Goal: Find contact information: Find contact information

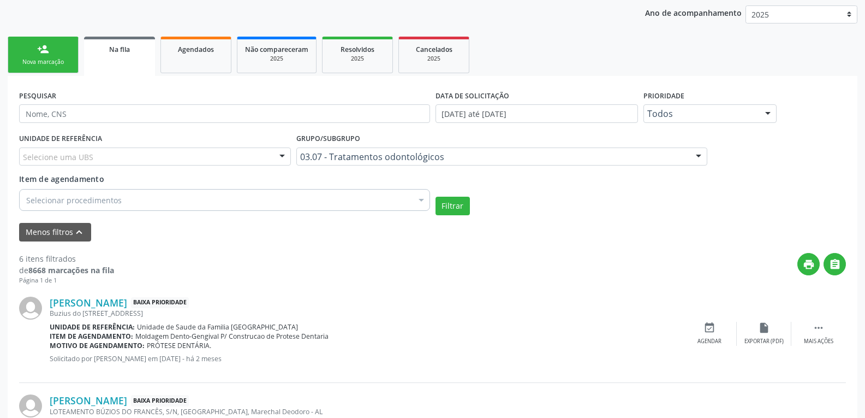
scroll to position [187, 0]
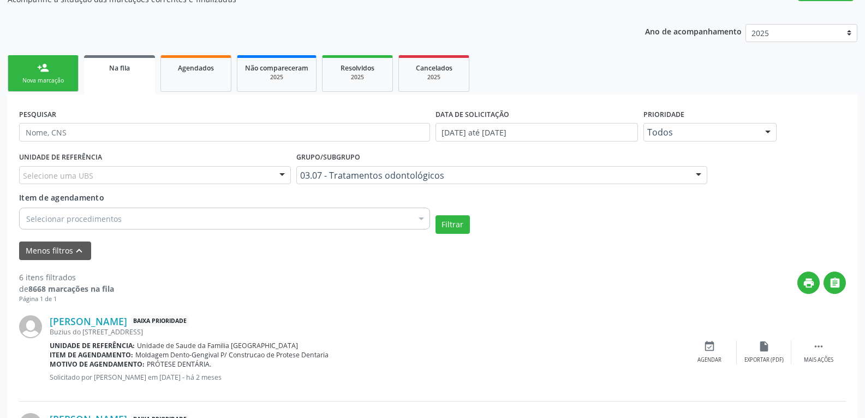
click at [254, 211] on div "Selecionar procedimentos" at bounding box center [224, 219] width 411 height 22
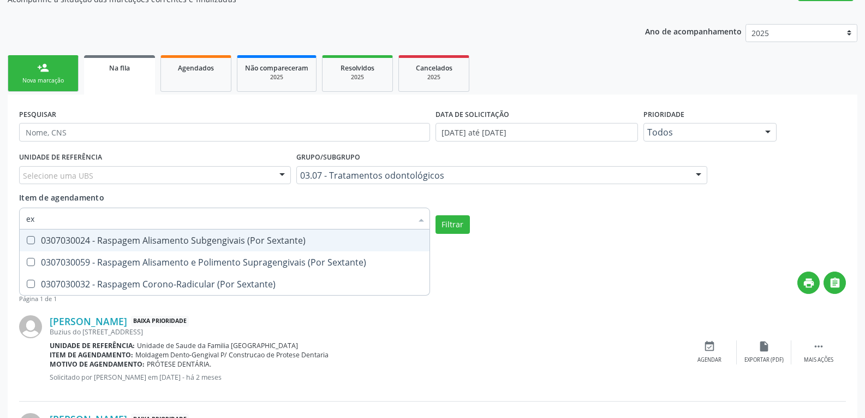
type input "e"
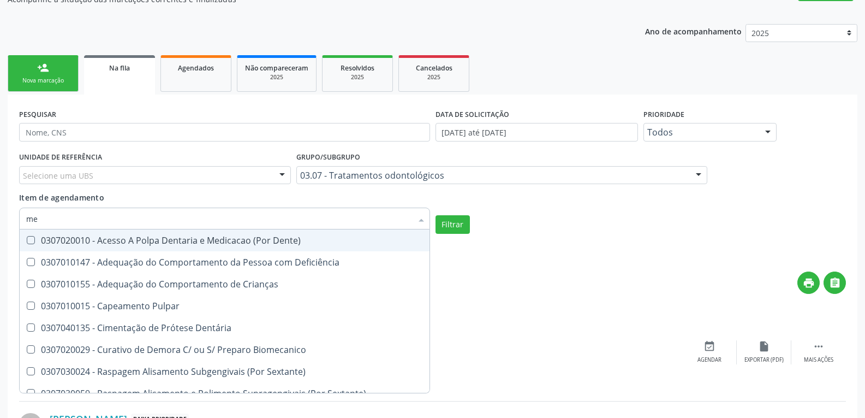
type input "m"
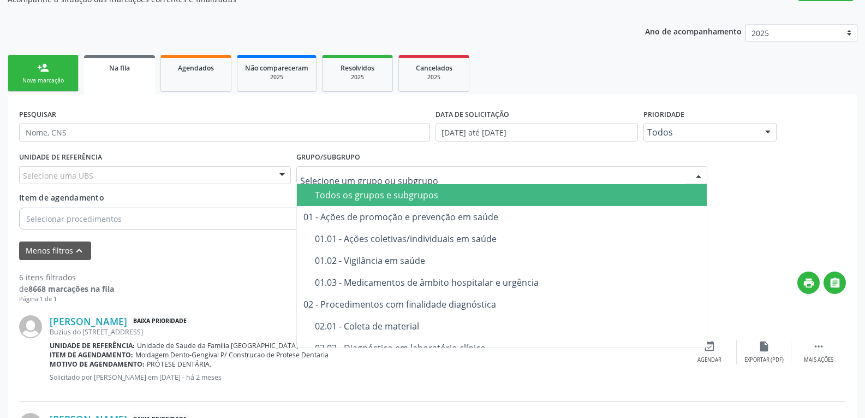
click at [388, 201] on span "Todos os grupos e subgrupos" at bounding box center [502, 195] width 410 height 22
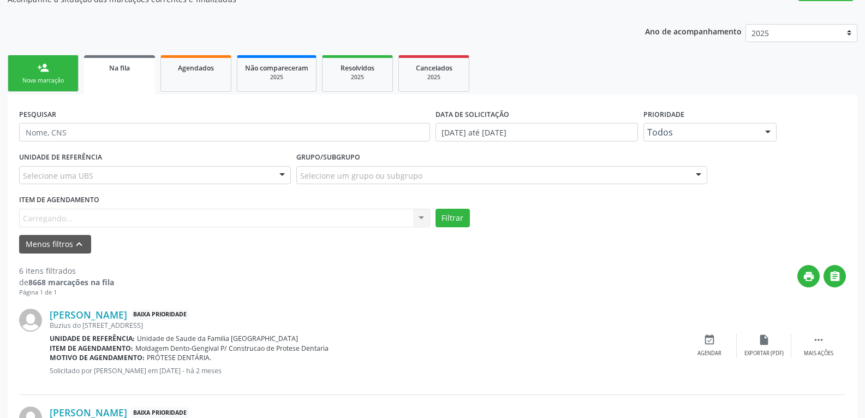
click at [276, 217] on div "Item de agendamento [GEOGRAPHIC_DATA]... No elements found. Consider changing t…" at bounding box center [224, 209] width 411 height 35
click at [295, 223] on div "Item de agendamento [GEOGRAPHIC_DATA]... No elements found. Consider changing t…" at bounding box center [224, 209] width 411 height 35
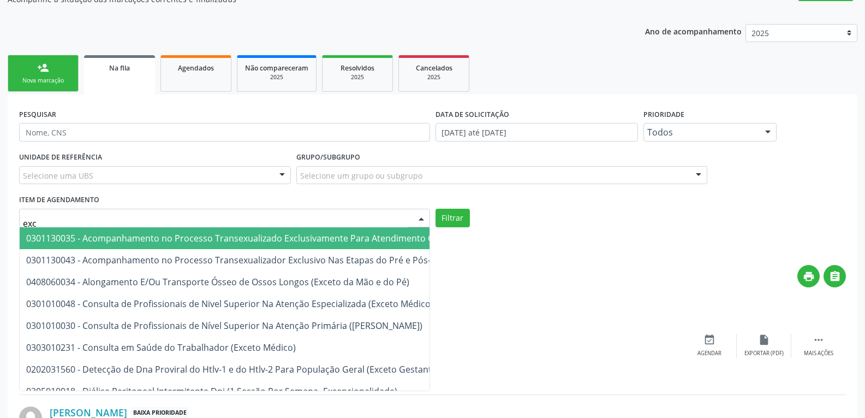
type input "exce"
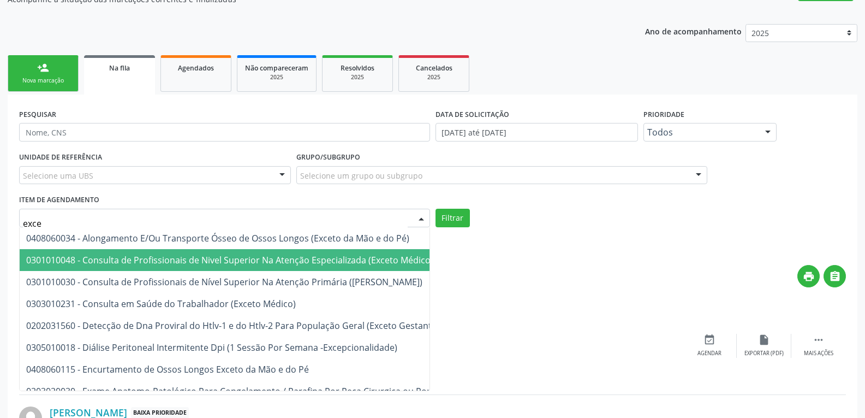
click at [291, 255] on span "0301010048 - Consulta de Profissionais de Nivel Superior Na Atenção Especializa…" at bounding box center [229, 260] width 407 height 12
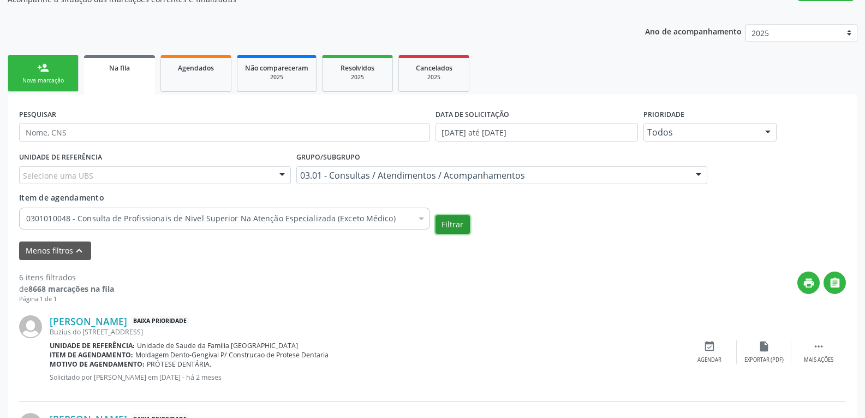
click at [461, 228] on button "Filtrar" at bounding box center [453, 224] width 34 height 19
click at [407, 211] on div "0301010048 - Consulta de Profissionais de Nivel Superior Na Atenção Especializa…" at bounding box center [224, 219] width 411 height 22
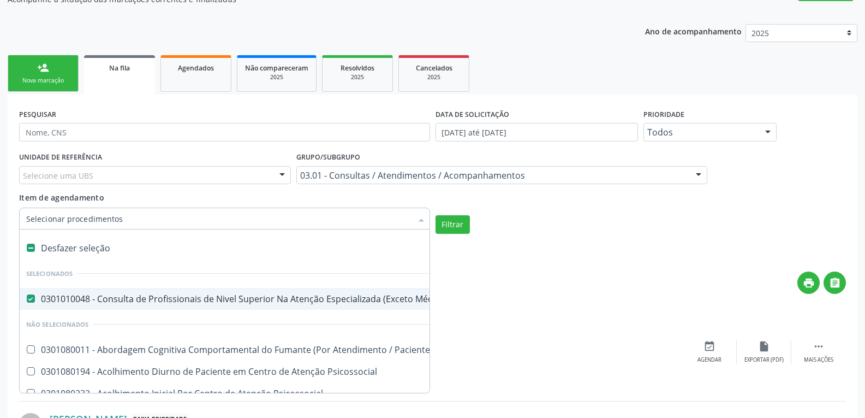
type input "r"
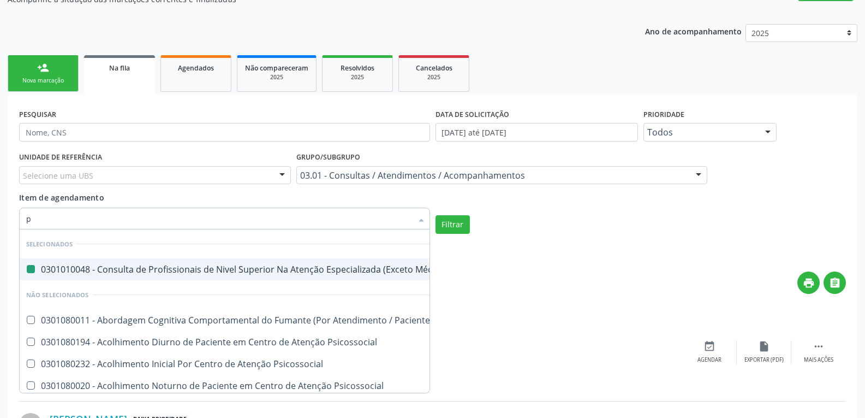
type input "pé"
checkbox Médico\) "false"
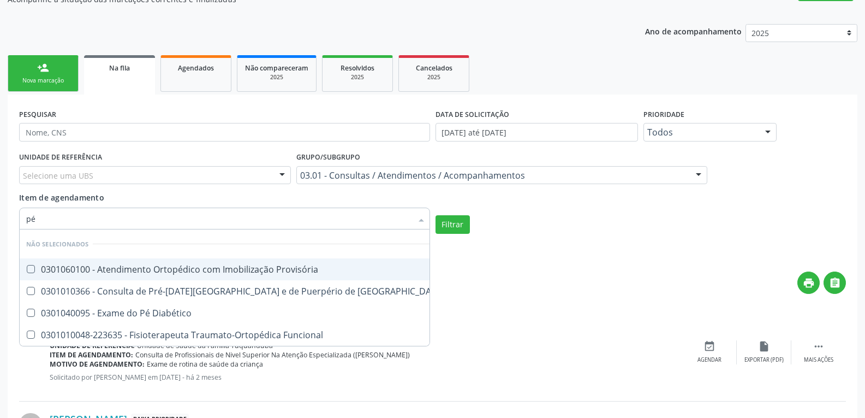
type input "p"
checkbox Provisória "true"
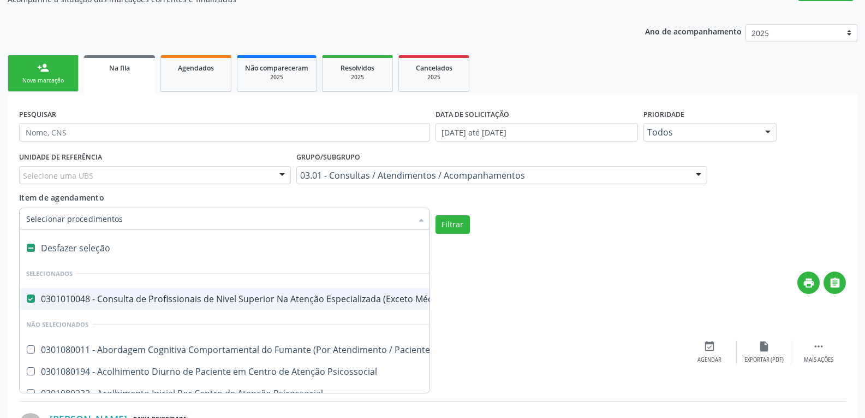
click at [92, 252] on div "Desfazer seleção" at bounding box center [604, 248] width 1169 height 22
checkbox Médico\) "false"
click at [469, 164] on div "Grupo/Subgrupo 03.01 - Consultas / Atendimentos / Acompanhamentos Todos os grup…" at bounding box center [502, 166] width 411 height 35
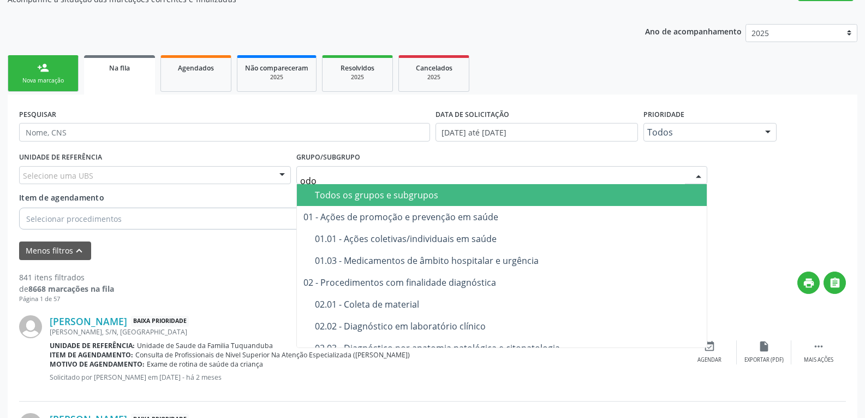
type input "odon"
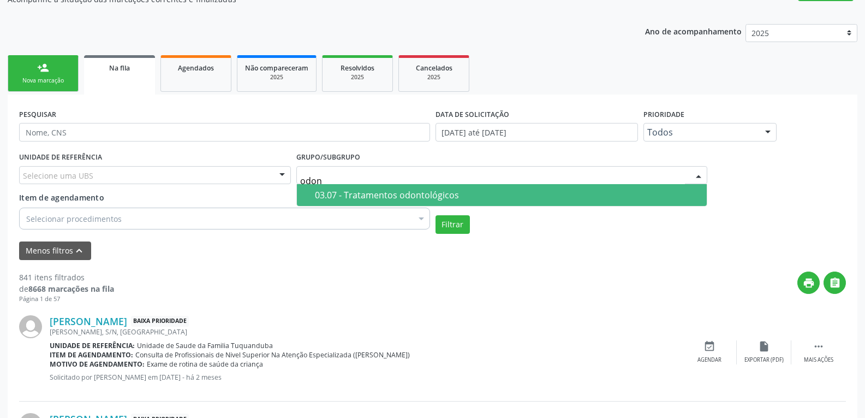
click at [476, 197] on div "03.07 - Tratamentos odontológicos" at bounding box center [508, 195] width 386 height 9
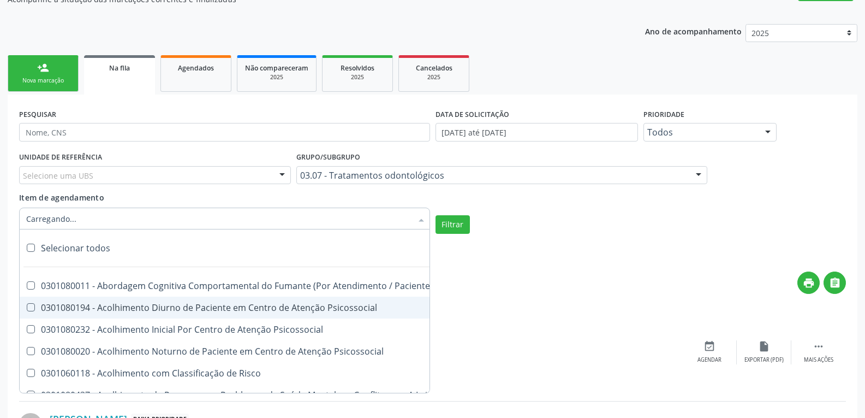
click at [180, 221] on div at bounding box center [224, 219] width 411 height 22
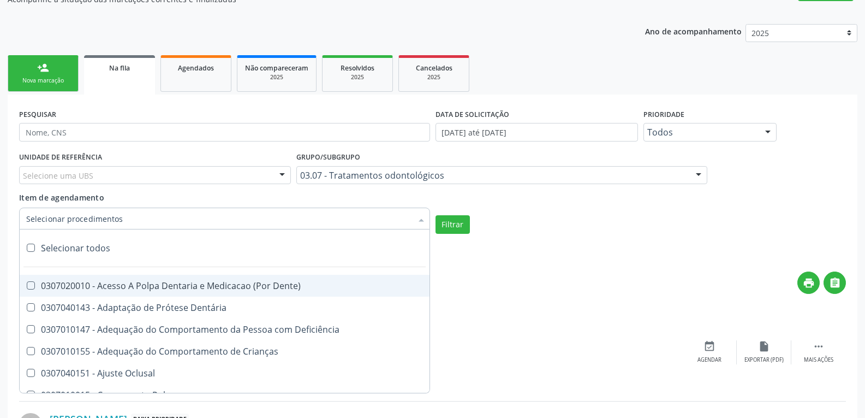
click at [204, 218] on div at bounding box center [224, 219] width 411 height 22
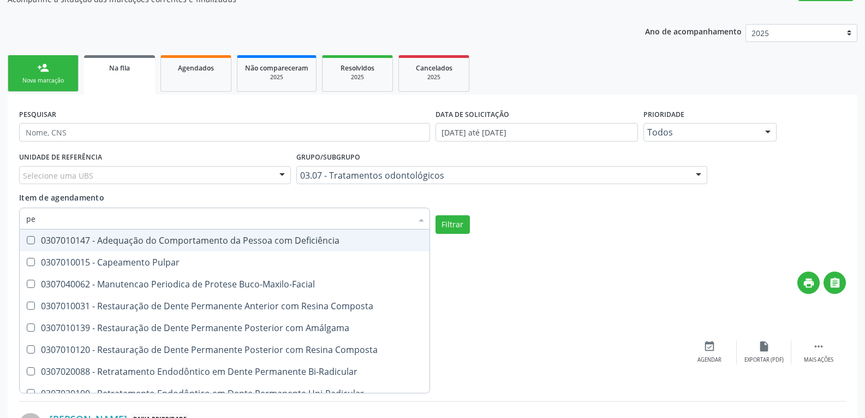
type input "p"
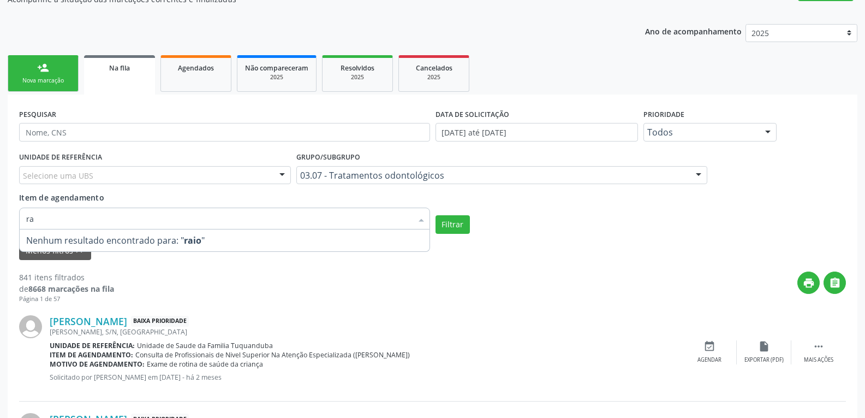
type input "r"
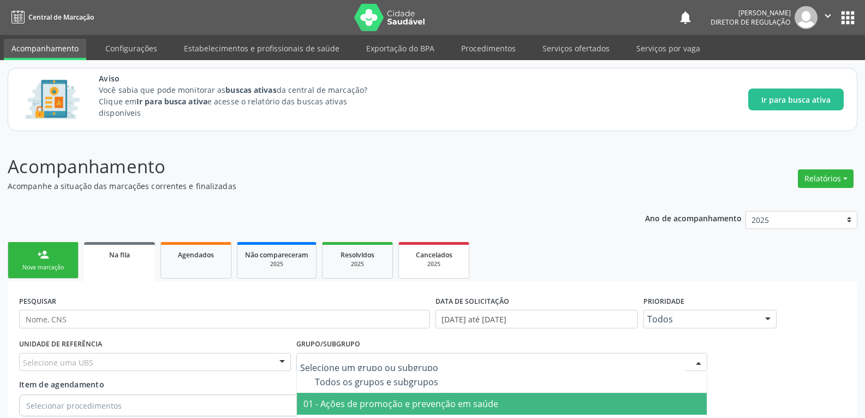
scroll to position [218, 0]
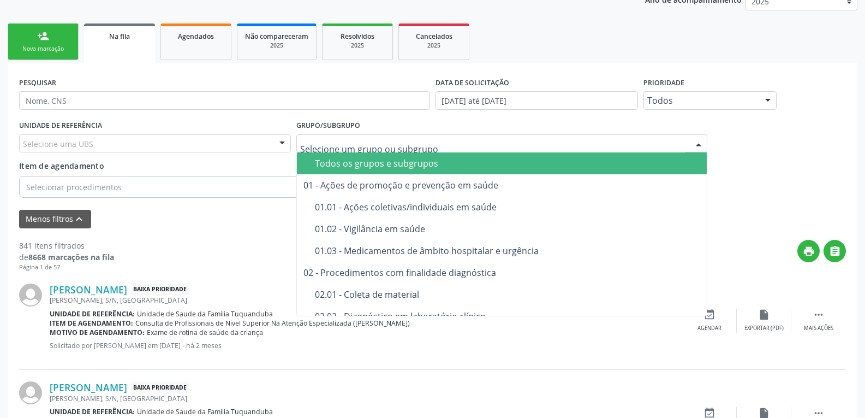
click at [402, 162] on div "Todos os grupos e subgrupos" at bounding box center [508, 163] width 386 height 9
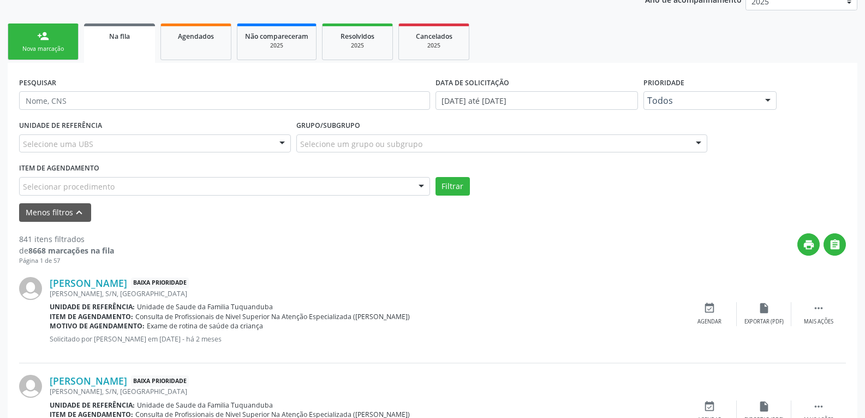
click at [342, 203] on div "Menos filtros keyboard_arrow_up" at bounding box center [432, 212] width 833 height 19
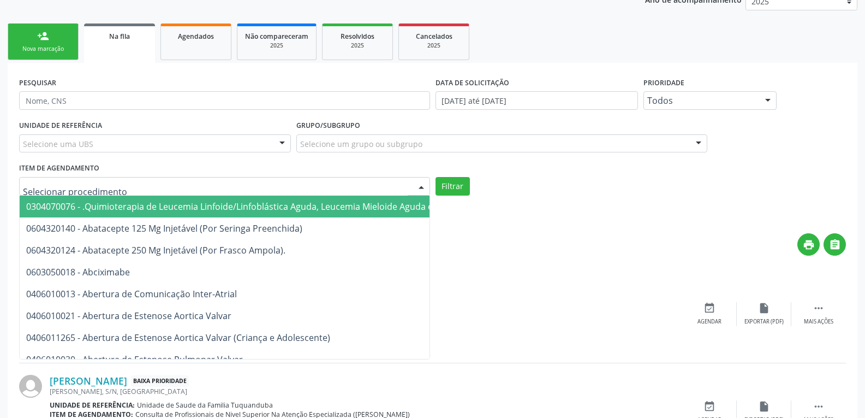
click at [338, 185] on div at bounding box center [224, 186] width 411 height 19
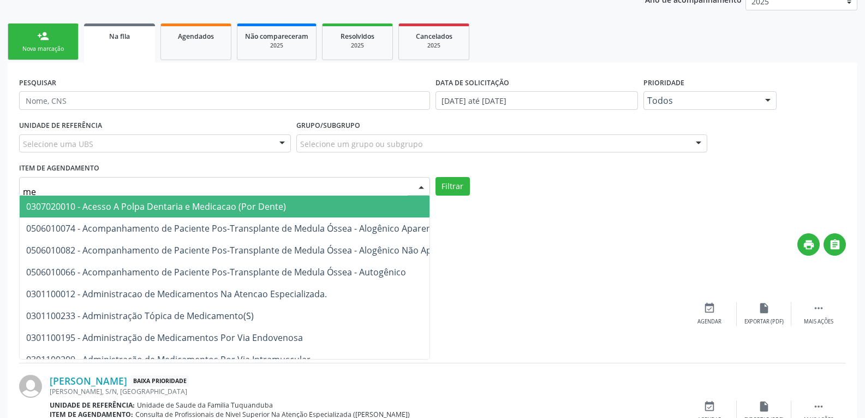
type input "m"
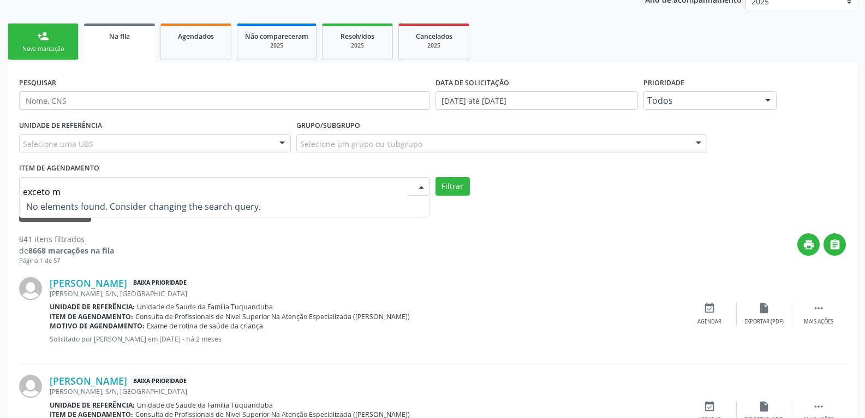
type input "exceto"
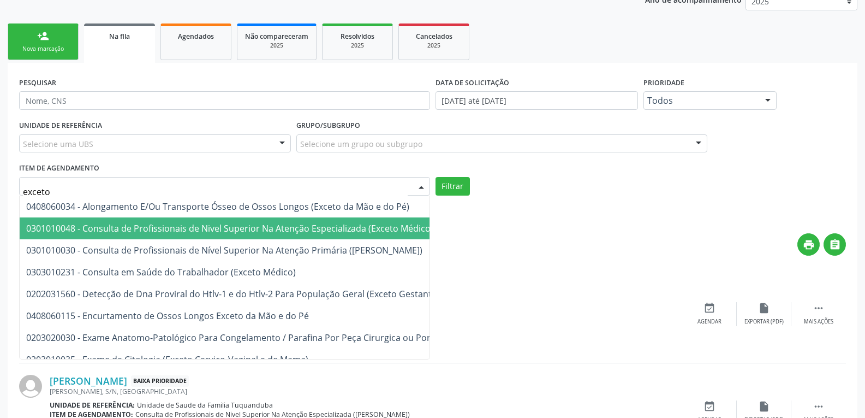
click at [324, 223] on span "0301010048 - Consulta de Profissionais de Nivel Superior Na Atenção Especializa…" at bounding box center [229, 228] width 407 height 12
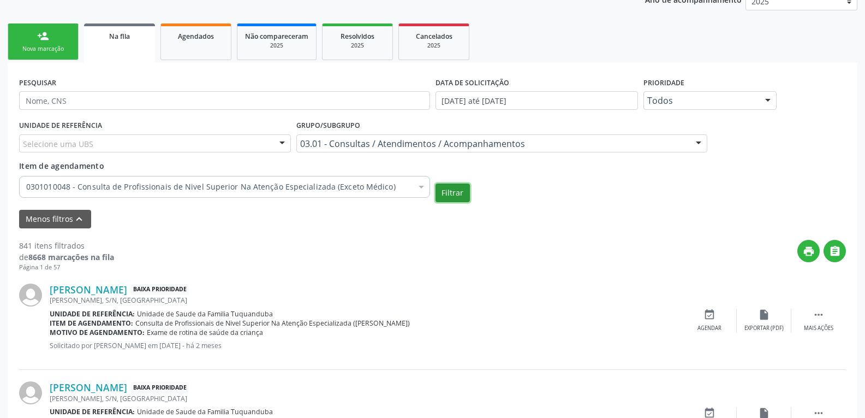
click at [449, 195] on button "Filtrar" at bounding box center [453, 192] width 34 height 19
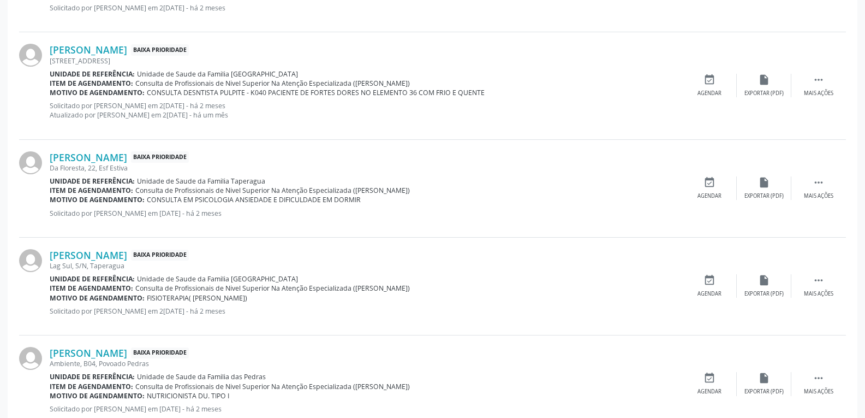
scroll to position [1609, 0]
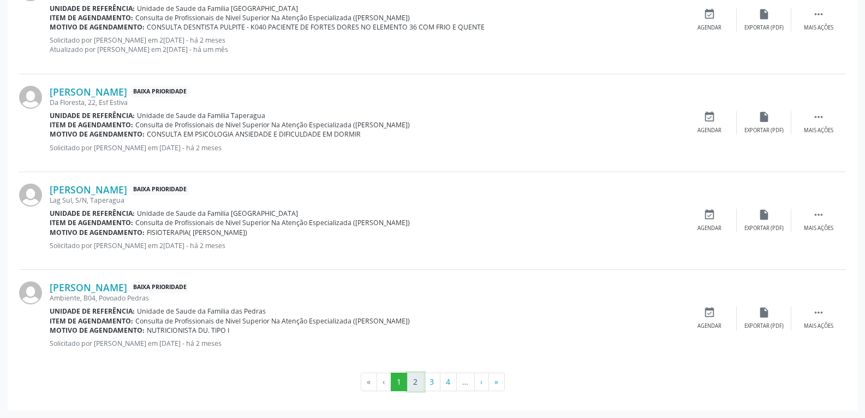
click at [421, 385] on button "2" at bounding box center [415, 381] width 17 height 19
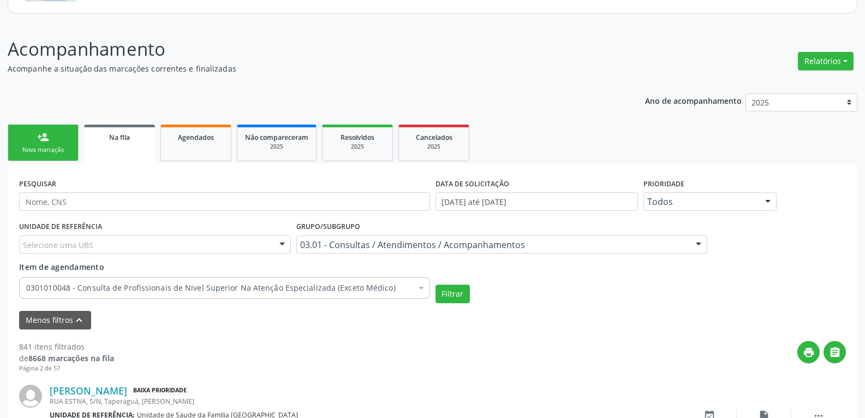
scroll to position [1599, 0]
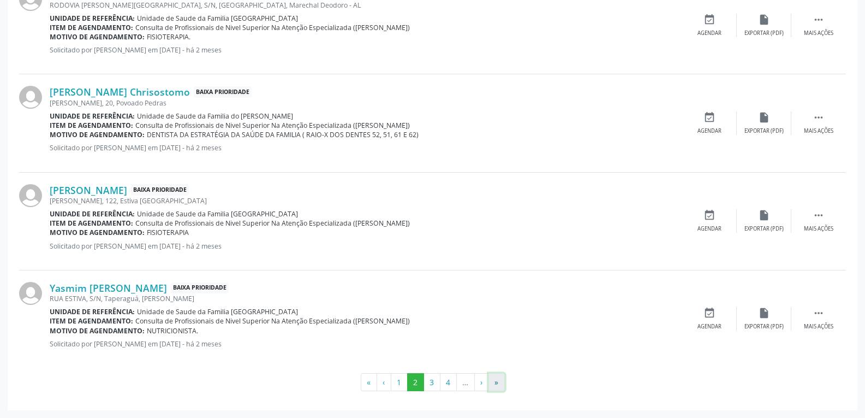
click at [497, 380] on button "»" at bounding box center [497, 382] width 16 height 19
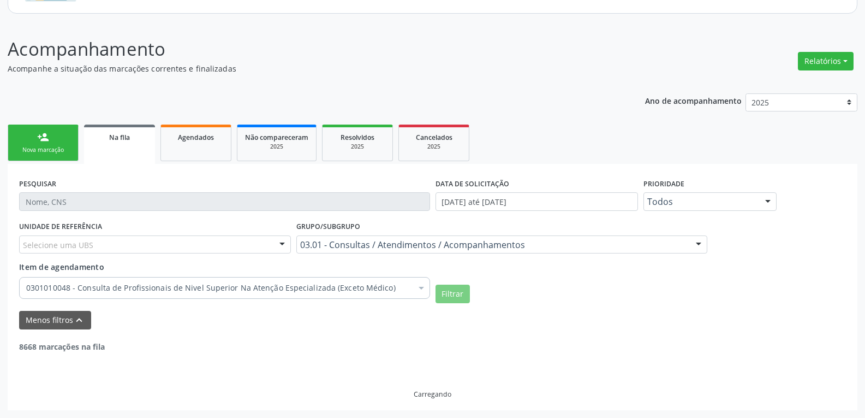
scroll to position [221, 0]
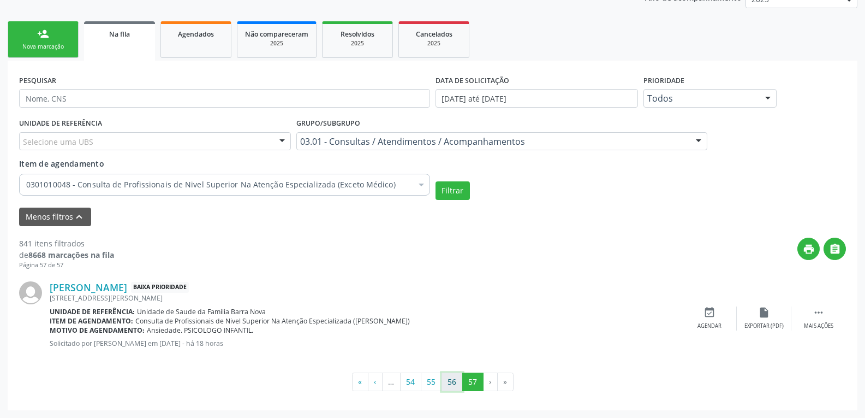
click at [459, 387] on button "56" at bounding box center [452, 381] width 21 height 19
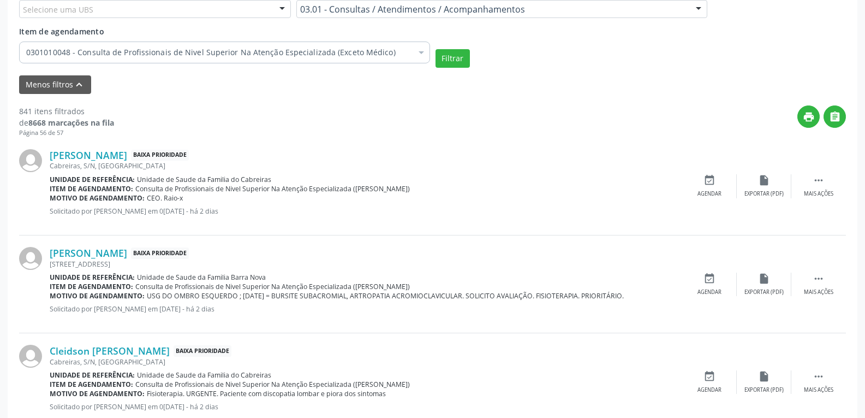
scroll to position [384, 0]
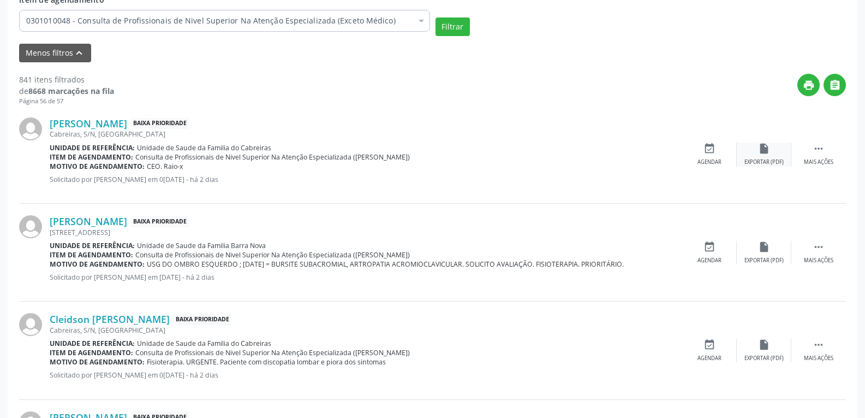
click at [764, 147] on icon "insert_drive_file" at bounding box center [764, 149] width 12 height 12
click at [813, 153] on icon "" at bounding box center [819, 149] width 12 height 12
click at [817, 160] on div "Menos ações" at bounding box center [819, 162] width 35 height 8
click at [817, 160] on div "Mais ações" at bounding box center [818, 162] width 29 height 8
click at [117, 153] on b "Item de agendamento:" at bounding box center [92, 156] width 84 height 9
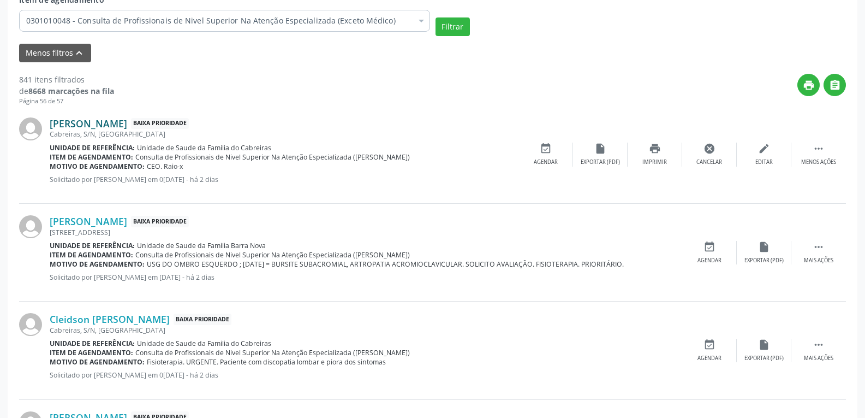
click at [121, 128] on link "[PERSON_NAME]" at bounding box center [89, 123] width 78 height 12
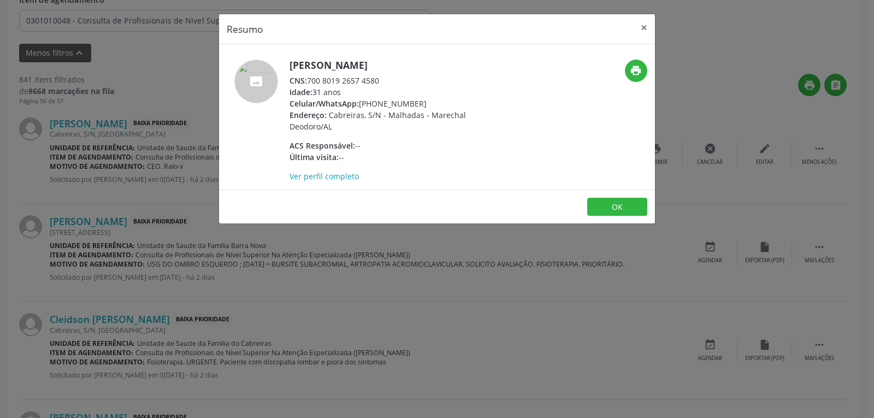
drag, startPoint x: 416, startPoint y: 100, endPoint x: 360, endPoint y: 101, distance: 55.7
click at [360, 101] on div "Celular/WhatsApp: [PHONE_NUMBER]" at bounding box center [395, 103] width 212 height 11
copy div "[PHONE_NUMBER]"
click at [597, 203] on button "OK" at bounding box center [617, 207] width 60 height 19
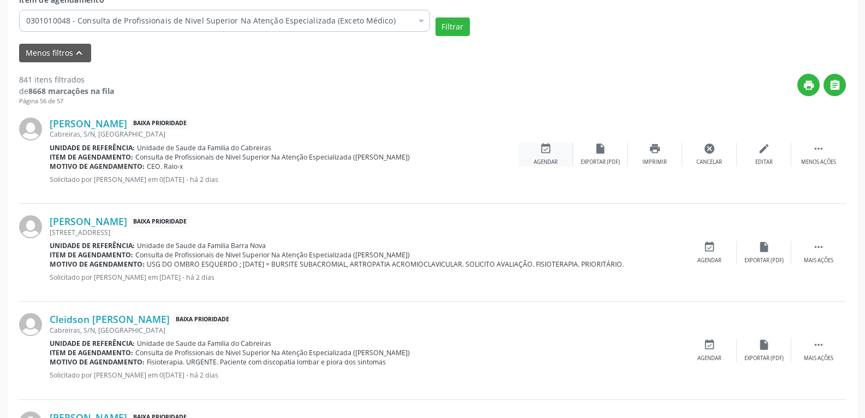
click at [536, 154] on div "event_available Agendar" at bounding box center [546, 154] width 55 height 23
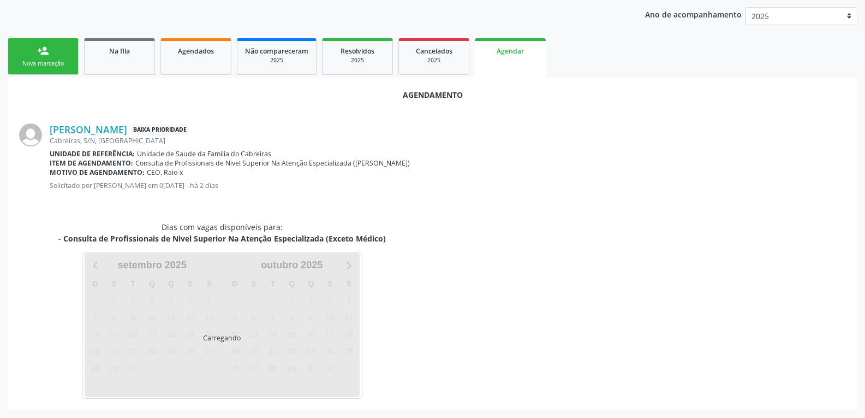
scroll to position [229, 0]
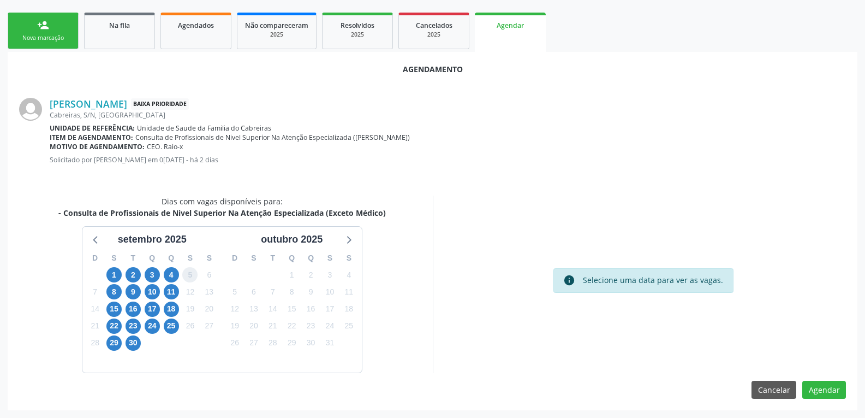
click at [192, 276] on span "5" at bounding box center [189, 274] width 15 height 15
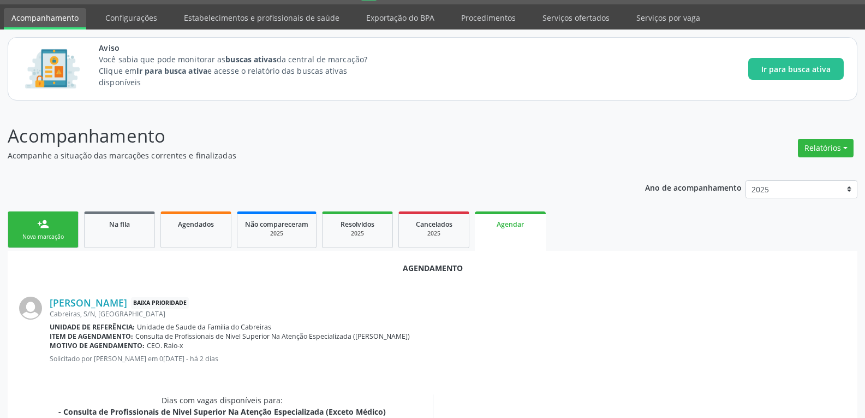
scroll to position [11, 0]
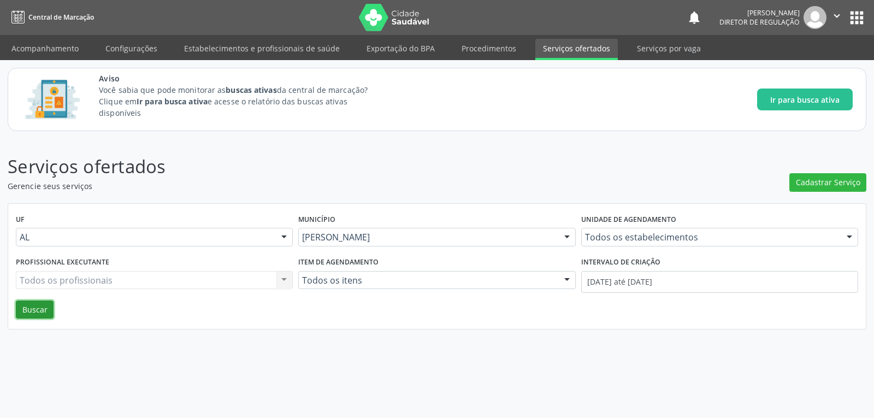
click at [34, 310] on button "Buscar" at bounding box center [35, 309] width 38 height 19
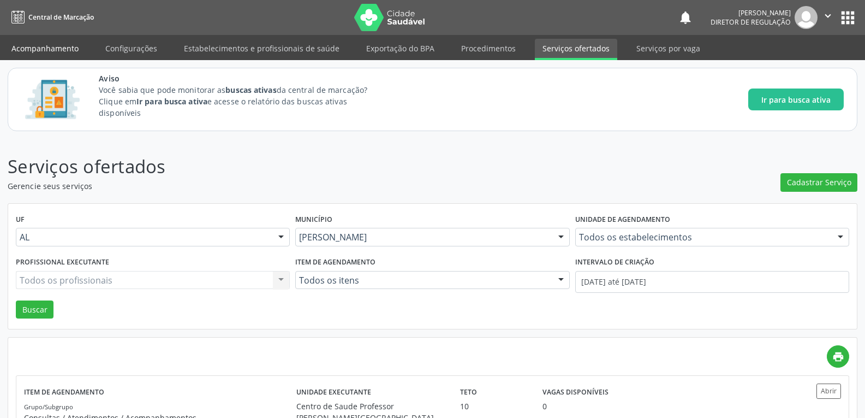
click at [65, 51] on link "Acompanhamento" at bounding box center [45, 48] width 82 height 19
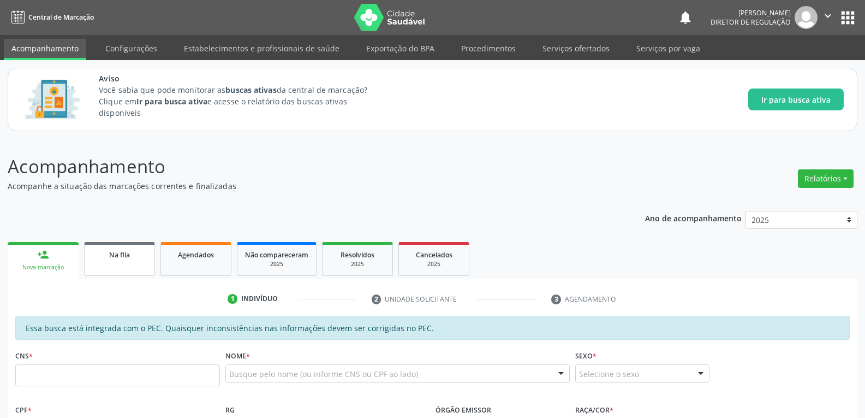
click at [106, 265] on link "Na fila" at bounding box center [119, 259] width 71 height 34
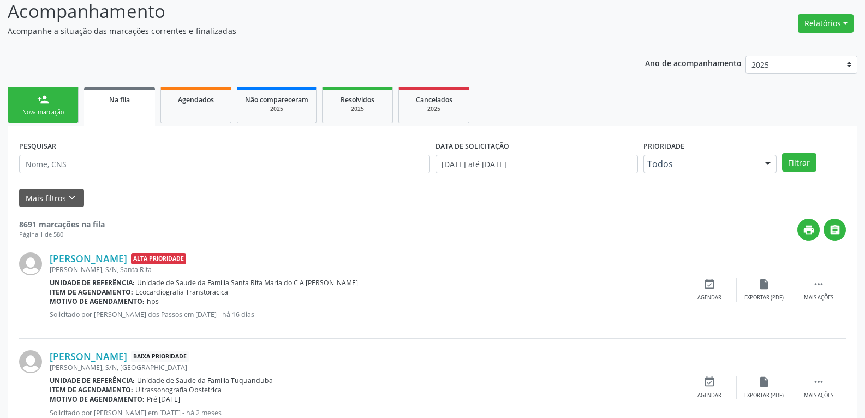
scroll to position [251, 0]
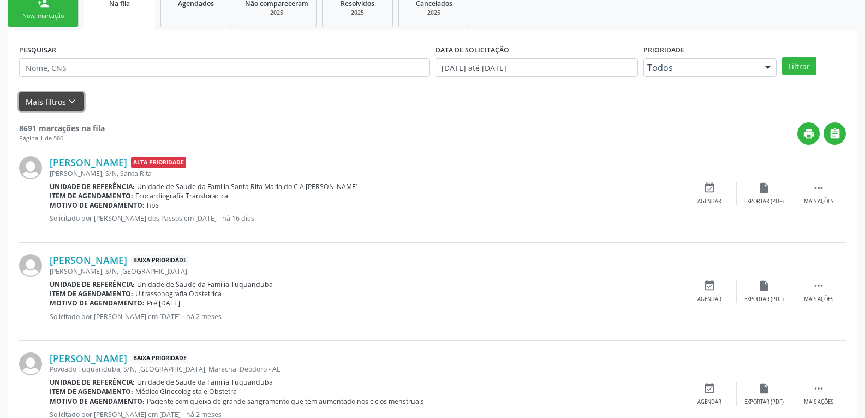
click at [69, 96] on icon "keyboard_arrow_down" at bounding box center [72, 102] width 12 height 12
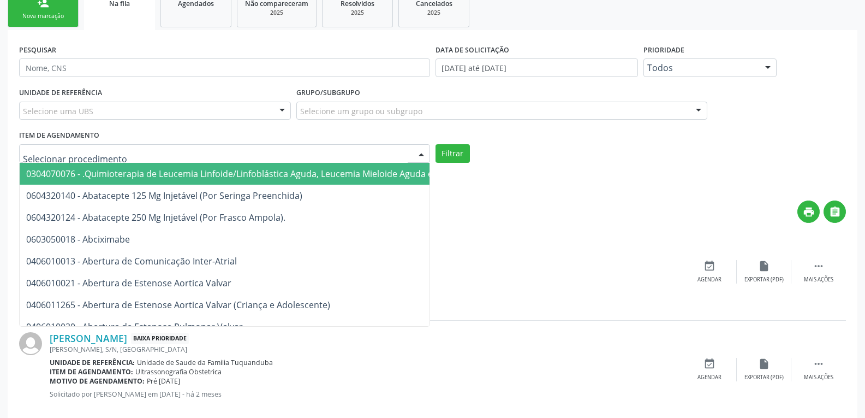
click at [234, 153] on div at bounding box center [224, 153] width 411 height 19
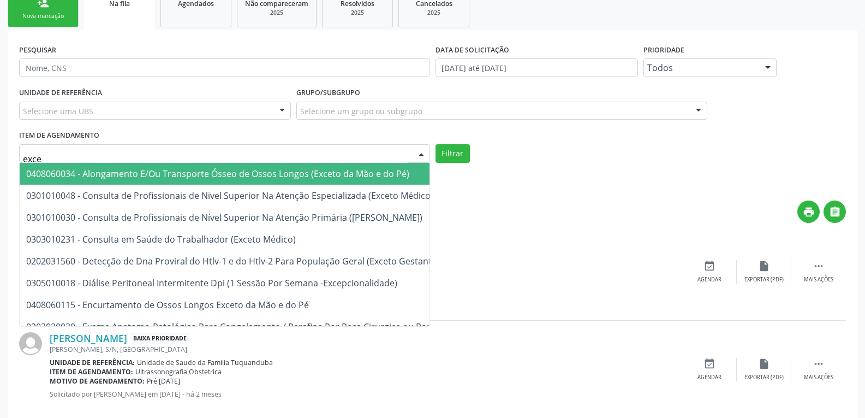
type input "excet"
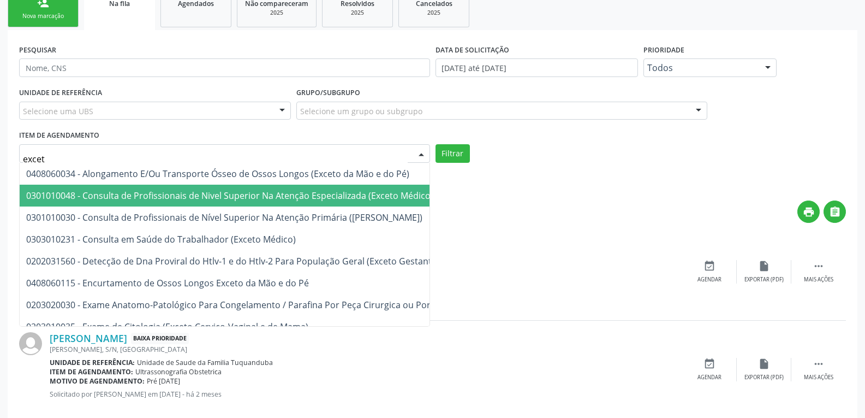
click at [263, 192] on span "0301010048 - Consulta de Profissionais de Nivel Superior Na Atenção Especializa…" at bounding box center [229, 195] width 407 height 12
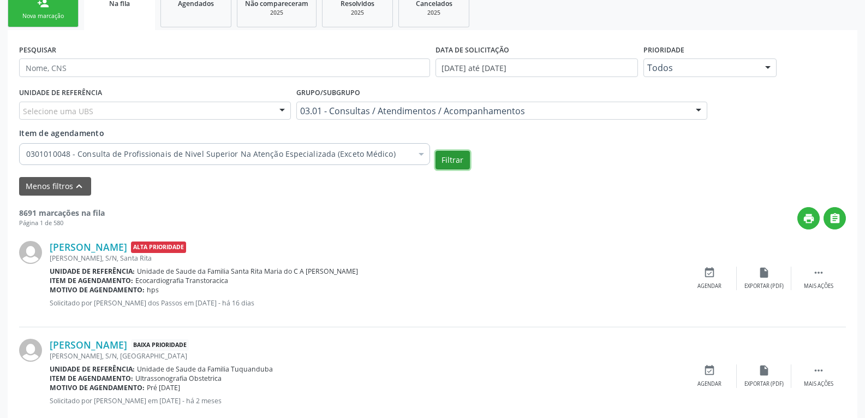
click at [460, 159] on button "Filtrar" at bounding box center [453, 160] width 34 height 19
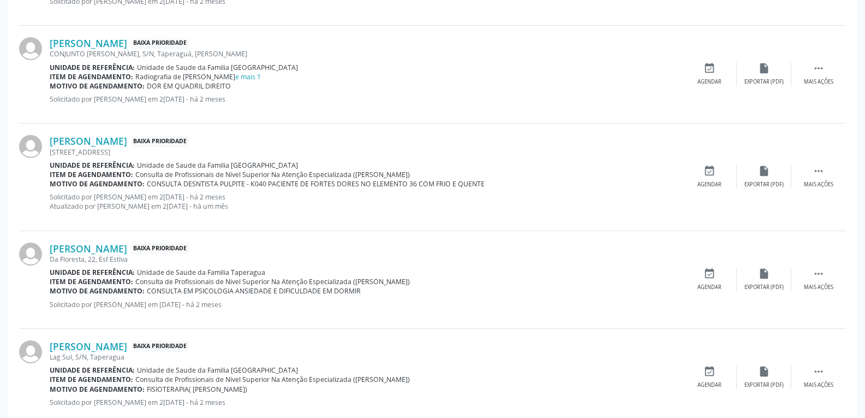
scroll to position [1609, 0]
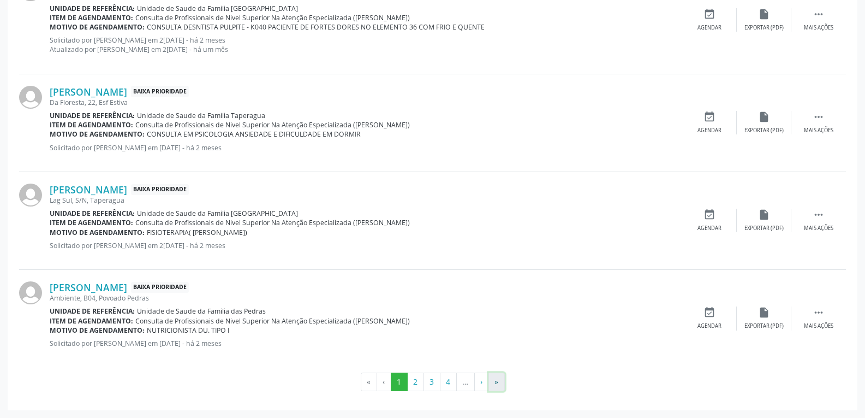
click at [502, 381] on button "»" at bounding box center [497, 381] width 16 height 19
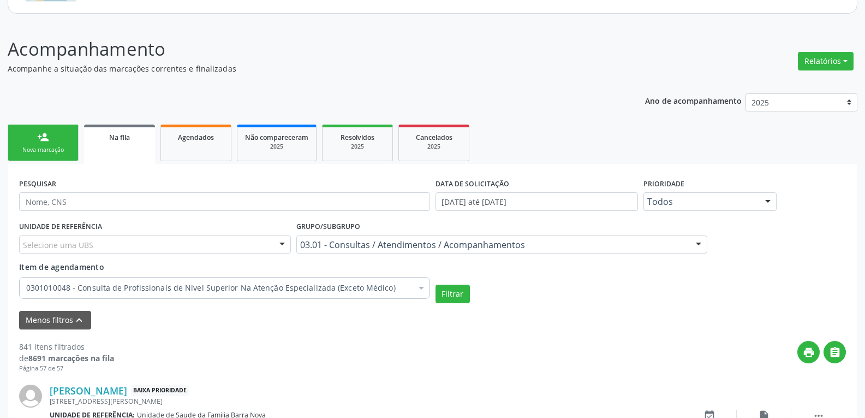
scroll to position [221, 0]
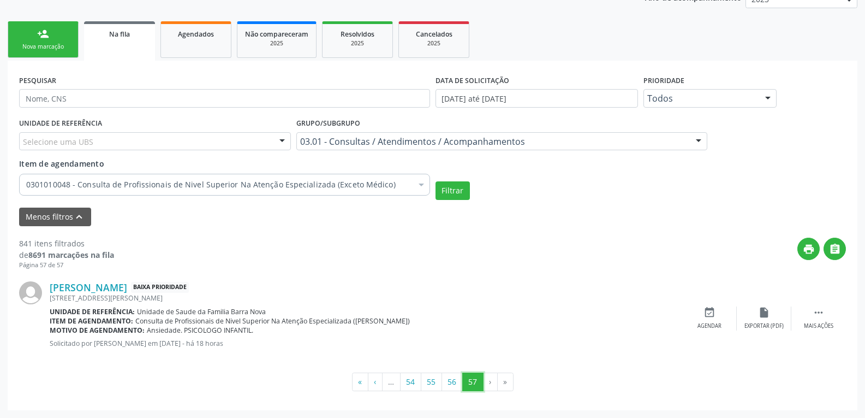
click at [463, 381] on button "57" at bounding box center [473, 381] width 21 height 19
click at [453, 381] on button "56" at bounding box center [452, 381] width 21 height 19
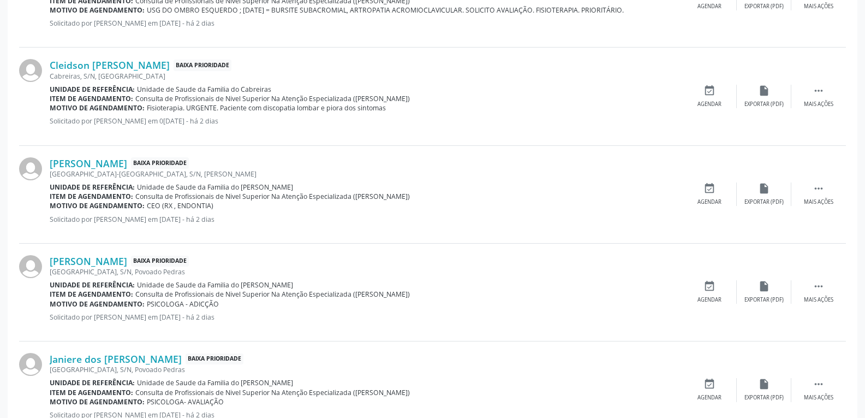
scroll to position [657, 0]
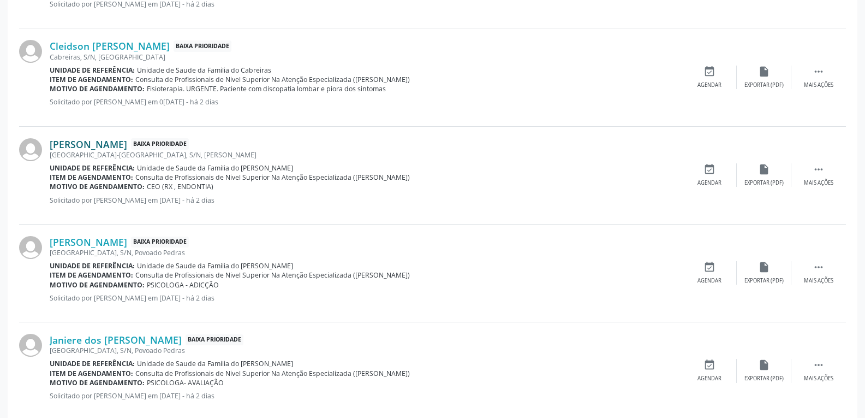
click at [93, 144] on link "[PERSON_NAME]" at bounding box center [89, 144] width 78 height 12
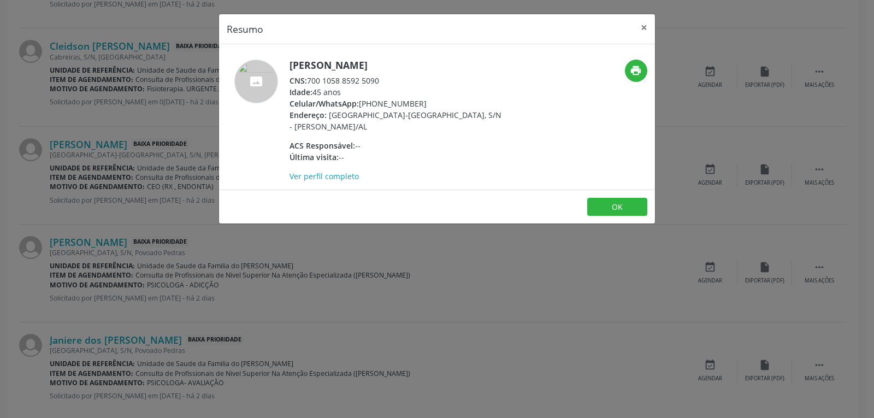
drag, startPoint x: 421, startPoint y: 102, endPoint x: 360, endPoint y: 106, distance: 60.8
click at [360, 106] on div "Celular/WhatsApp: [PHONE_NUMBER]" at bounding box center [395, 103] width 212 height 11
copy div "[PHONE_NUMBER]"
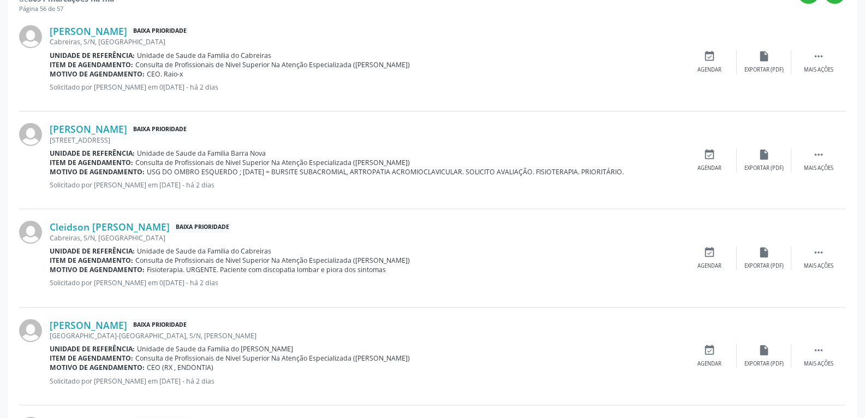
scroll to position [384, 0]
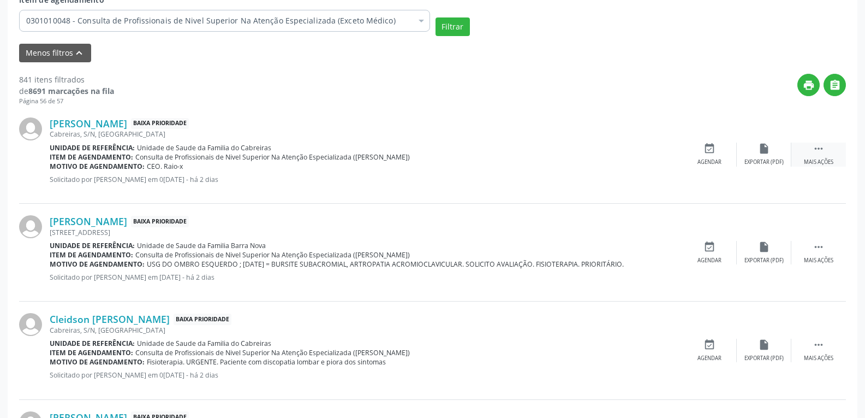
click at [807, 151] on div " Mais ações" at bounding box center [819, 154] width 55 height 23
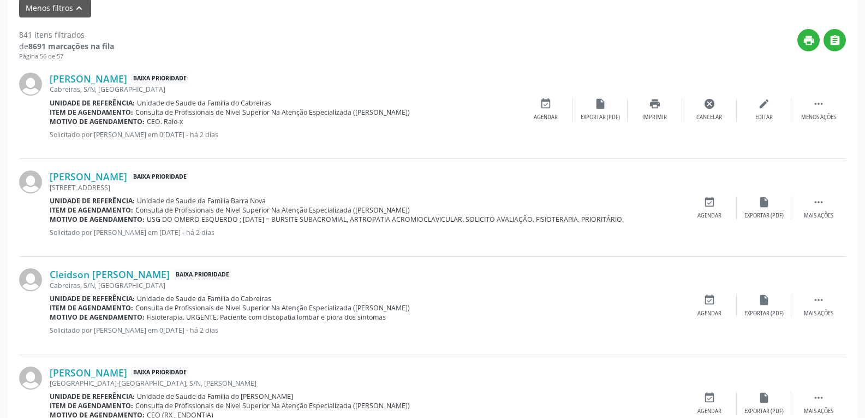
scroll to position [443, 0]
